Goal: Check status: Check status

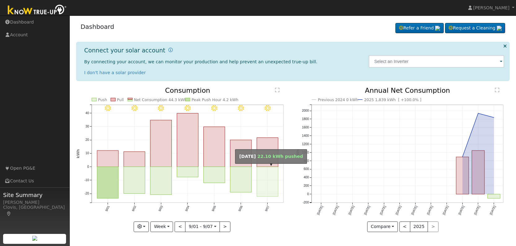
click at [272, 176] on rect "onclick=""" at bounding box center [267, 182] width 21 height 30
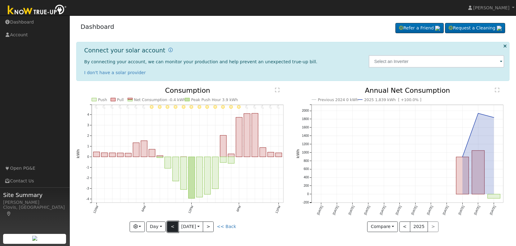
click at [174, 227] on button "<" at bounding box center [172, 226] width 11 height 11
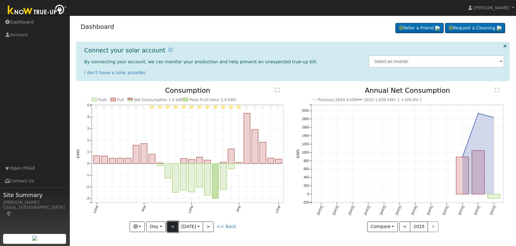
click at [172, 227] on button "<" at bounding box center [172, 226] width 11 height 11
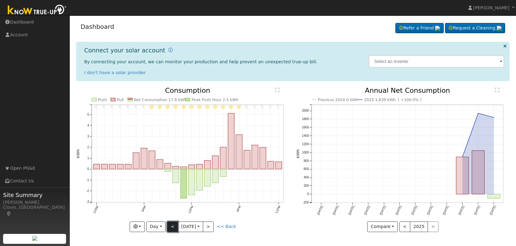
click at [172, 227] on button "<" at bounding box center [172, 226] width 11 height 11
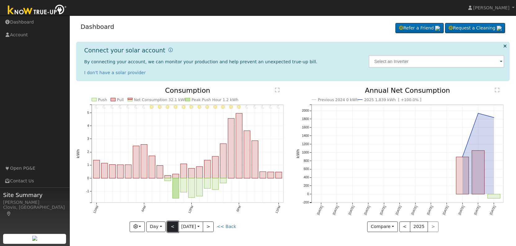
click at [172, 227] on button "<" at bounding box center [172, 226] width 11 height 11
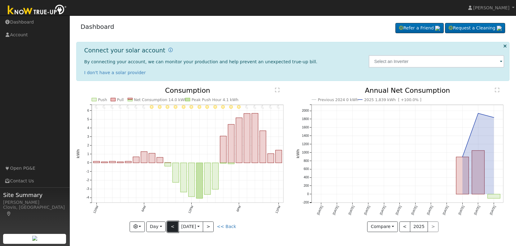
click at [172, 227] on button "<" at bounding box center [172, 226] width 11 height 11
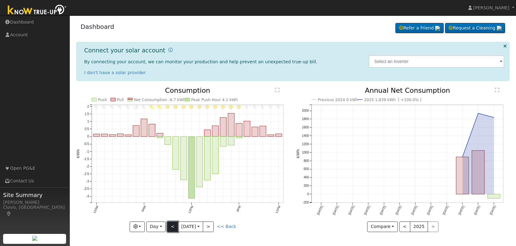
click at [172, 227] on button "<" at bounding box center [172, 226] width 11 height 11
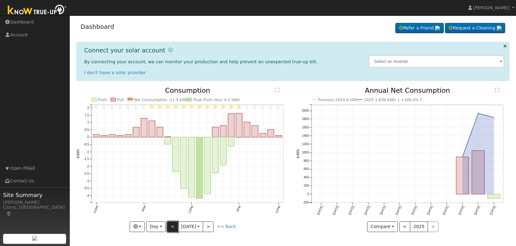
click at [172, 227] on button "<" at bounding box center [172, 226] width 11 height 11
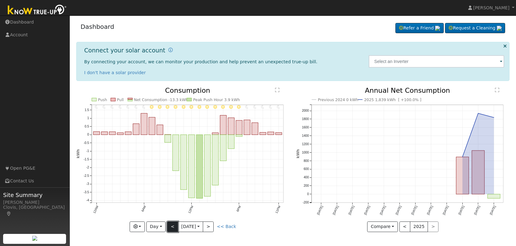
click at [172, 227] on button "<" at bounding box center [172, 226] width 11 height 11
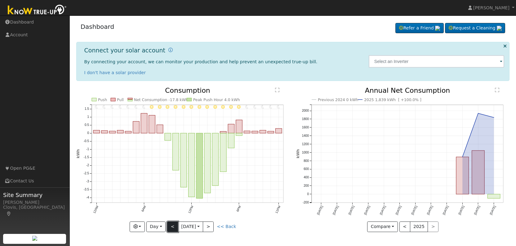
click at [172, 227] on button "<" at bounding box center [172, 226] width 11 height 11
click at [211, 225] on button ">" at bounding box center [208, 226] width 11 height 11
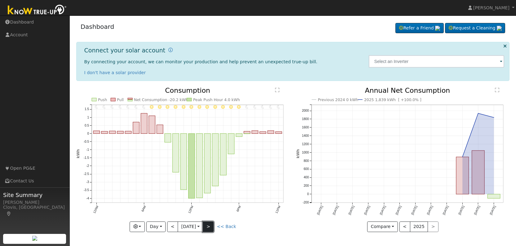
click at [210, 225] on button ">" at bounding box center [208, 226] width 11 height 11
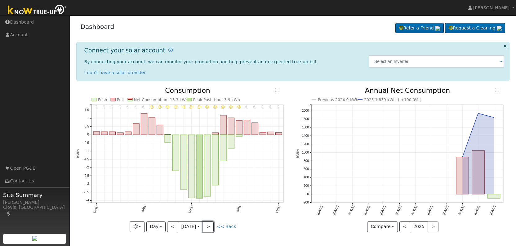
click at [210, 225] on button ">" at bounding box center [208, 226] width 11 height 11
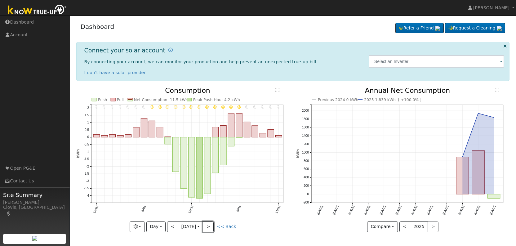
click at [210, 225] on button ">" at bounding box center [208, 226] width 11 height 11
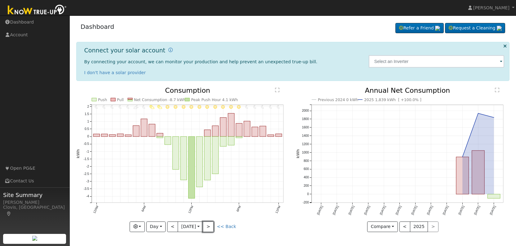
click at [210, 225] on button ">" at bounding box center [208, 226] width 11 height 11
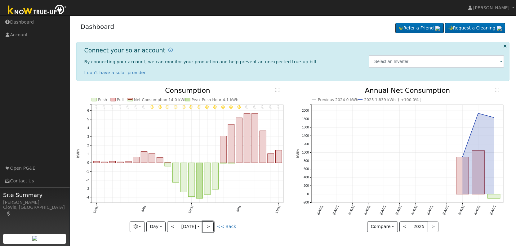
click at [210, 225] on button ">" at bounding box center [208, 226] width 11 height 11
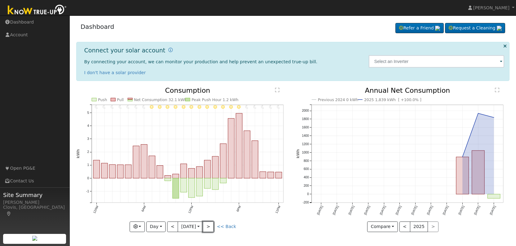
click at [210, 225] on button ">" at bounding box center [208, 226] width 11 height 11
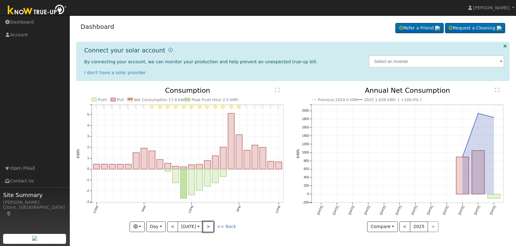
click at [210, 225] on button ">" at bounding box center [208, 226] width 11 height 11
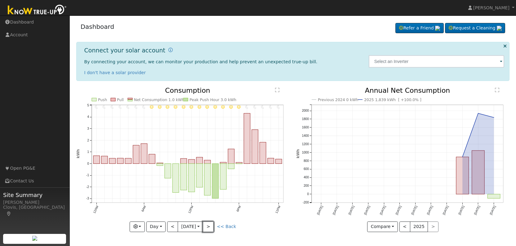
click at [210, 225] on button ">" at bounding box center [208, 226] width 11 height 11
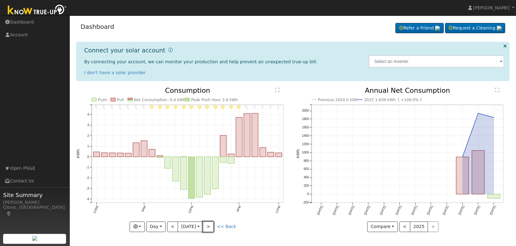
click at [210, 225] on button ">" at bounding box center [208, 226] width 11 height 11
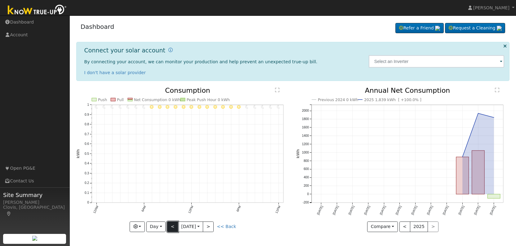
click at [172, 227] on button "<" at bounding box center [172, 226] width 11 height 11
type input "[DATE]"
